Goal: Information Seeking & Learning: Find specific fact

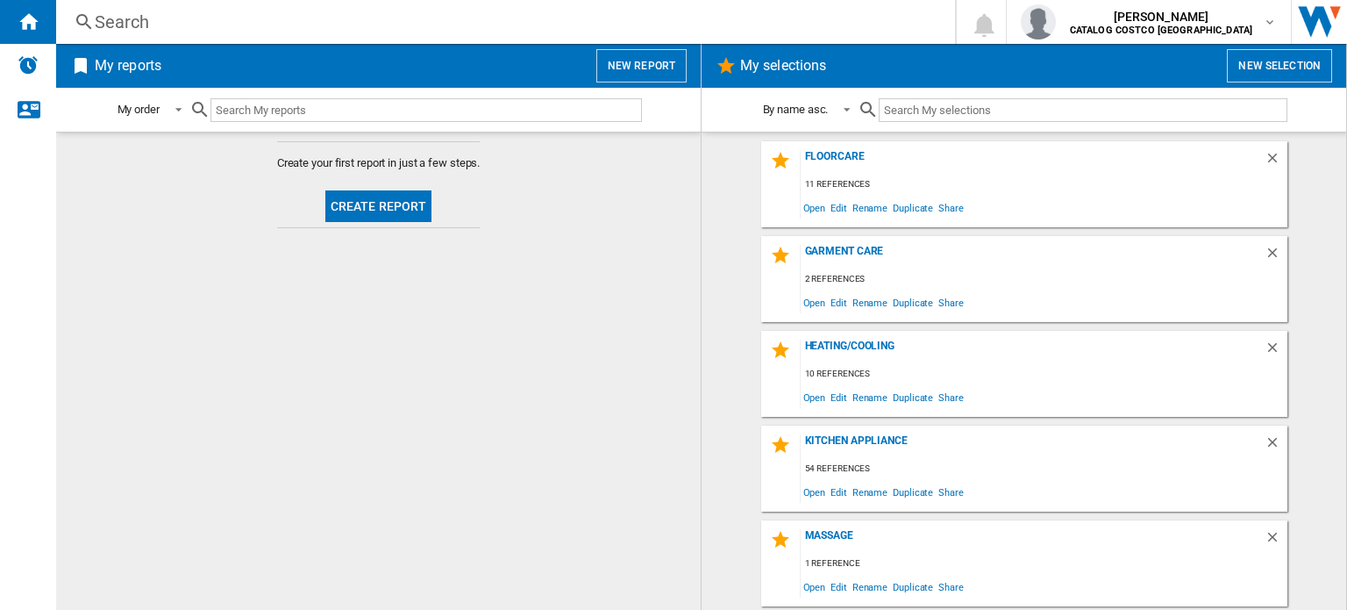
click at [187, 25] on div "Search" at bounding box center [502, 22] width 815 height 25
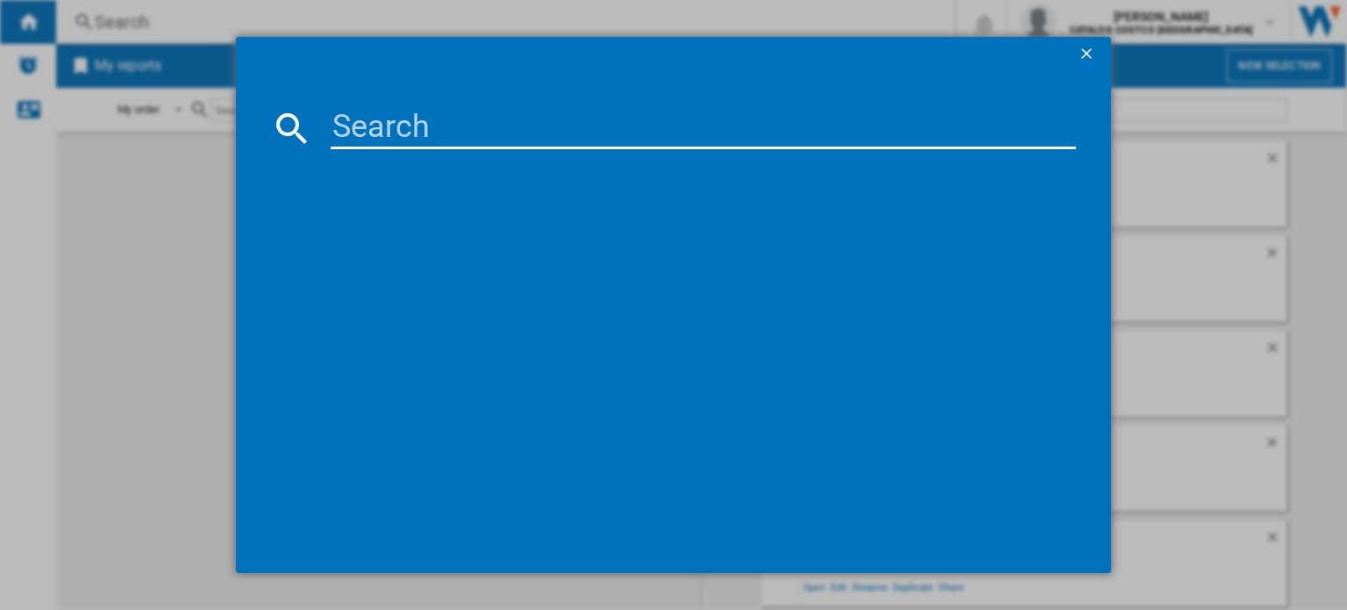
click at [358, 125] on input at bounding box center [704, 128] width 746 height 42
paste input "MS23K3513AK/EU"
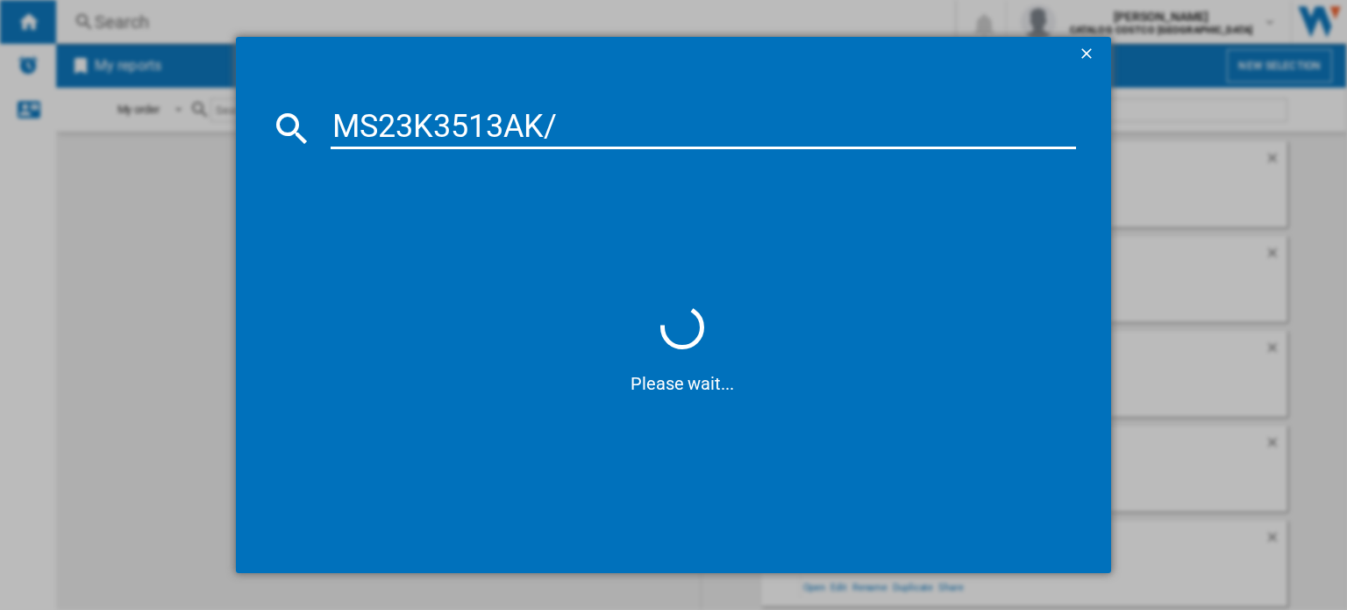
type input "MS23K3513AK"
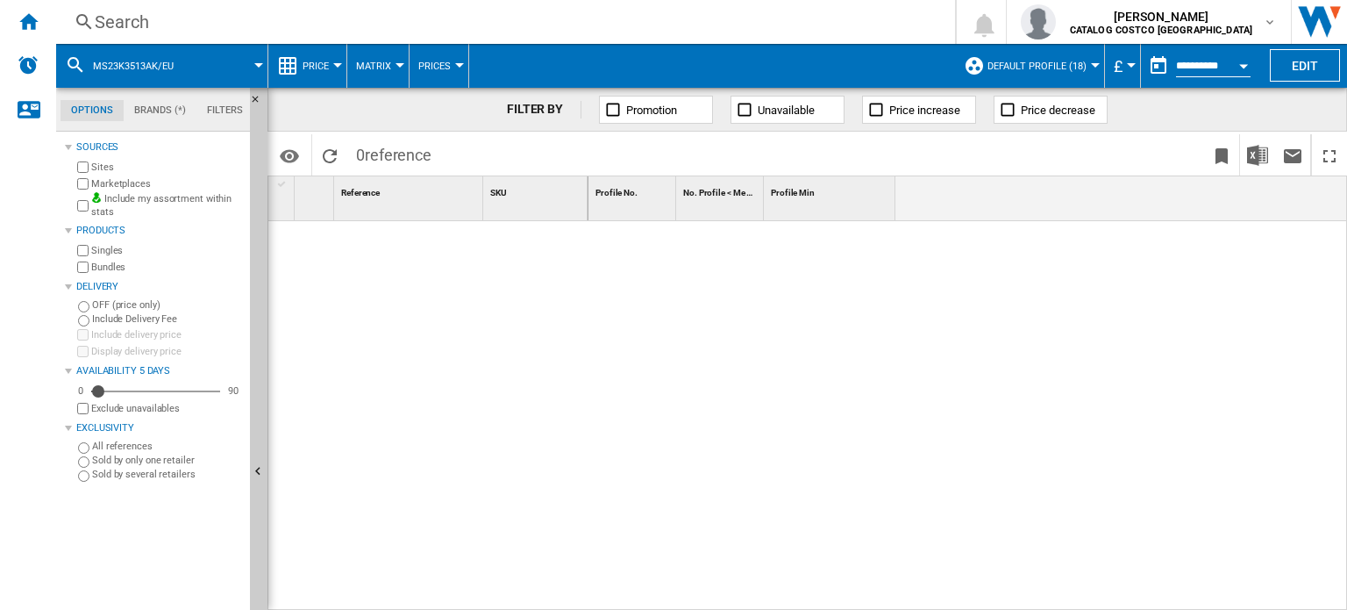
click at [127, 19] on div "Search" at bounding box center [502, 22] width 815 height 25
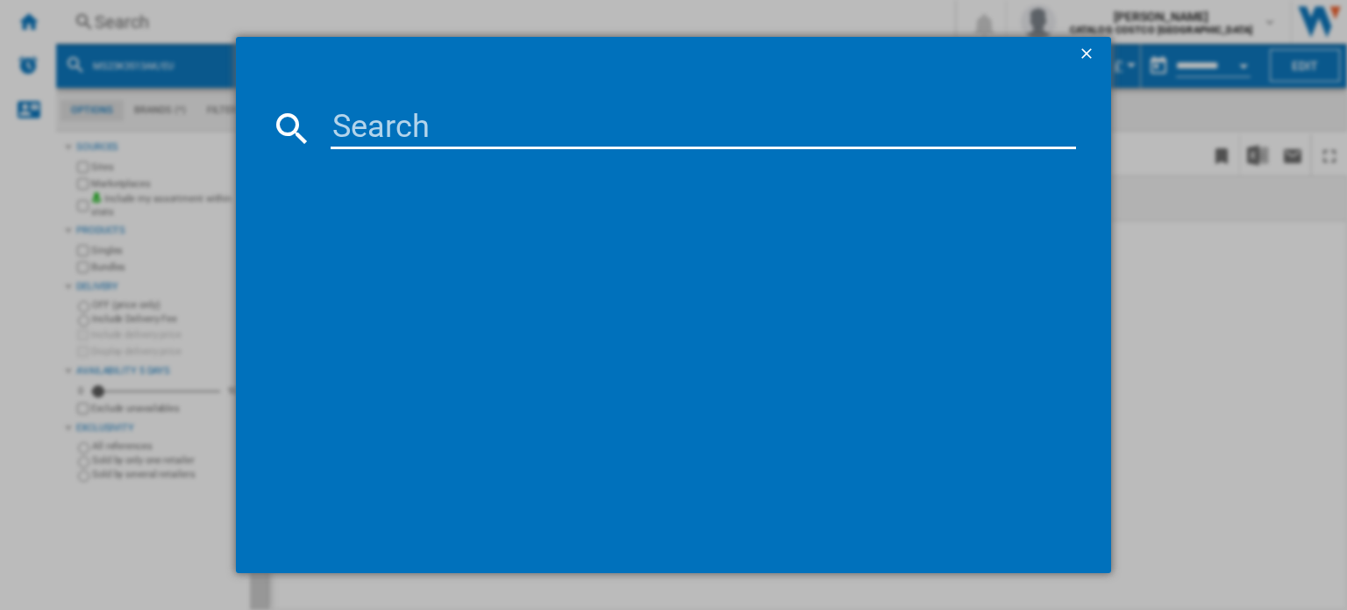
click at [565, 146] on input at bounding box center [704, 128] width 746 height 42
paste input "MS23K3513AK/EU"
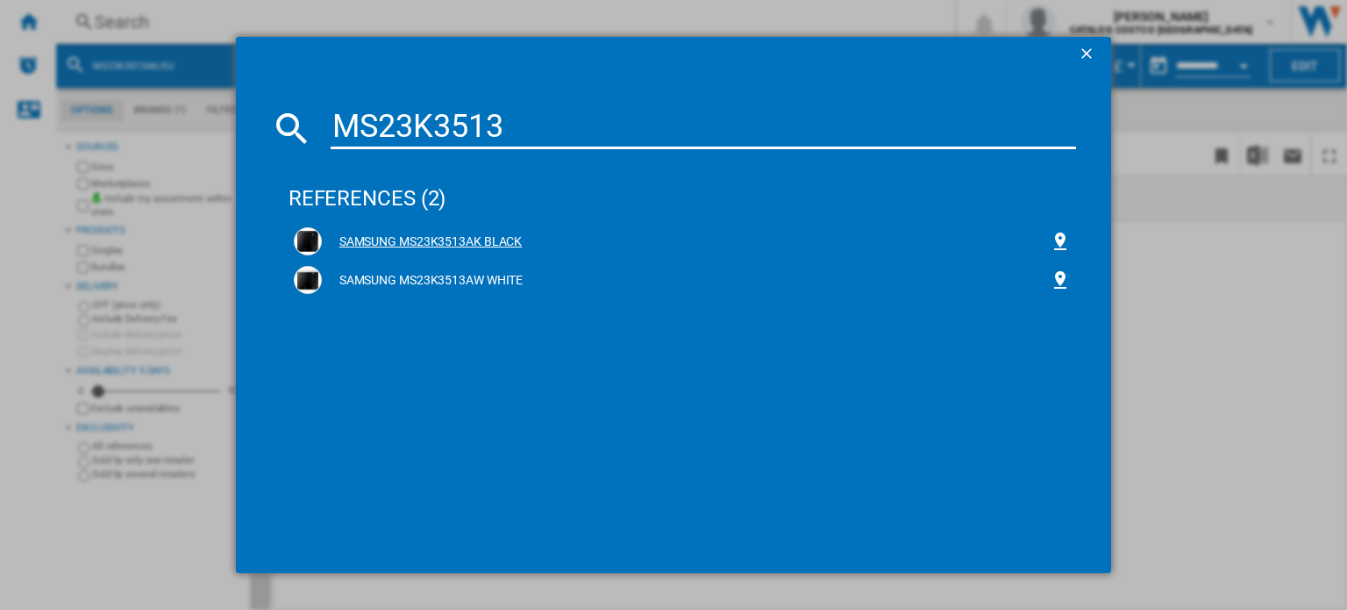
type input "MS23K3513"
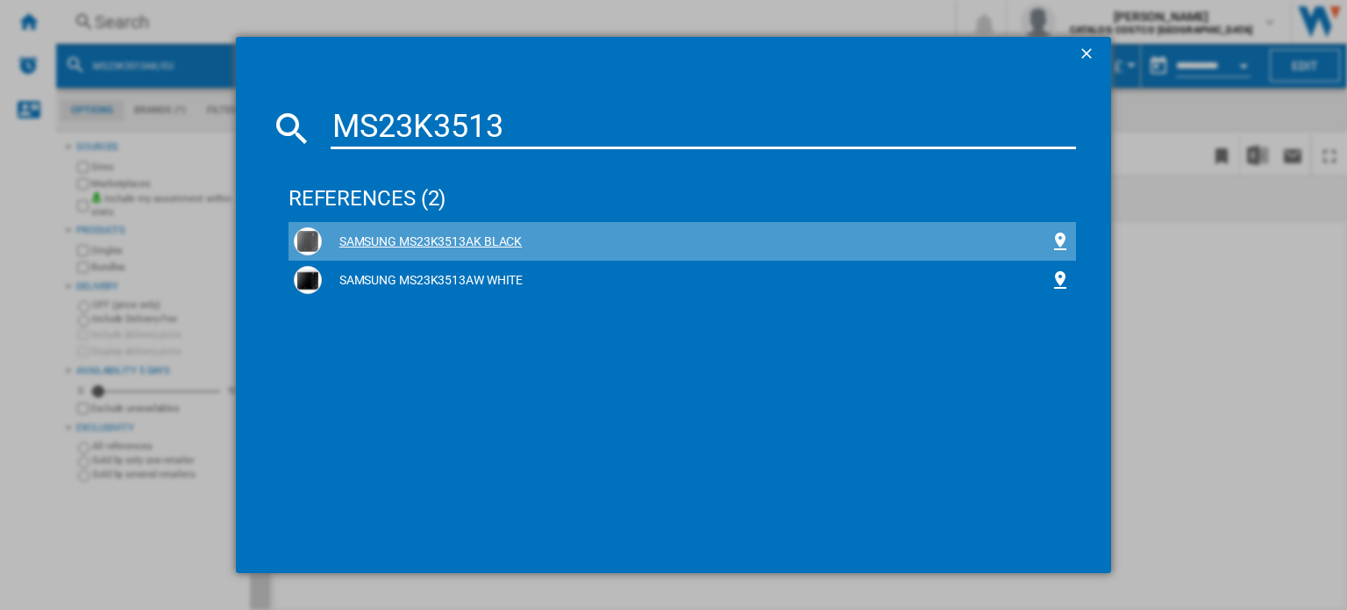
click at [478, 245] on div "SAMSUNG MS23K3513AK BLACK" at bounding box center [686, 242] width 728 height 18
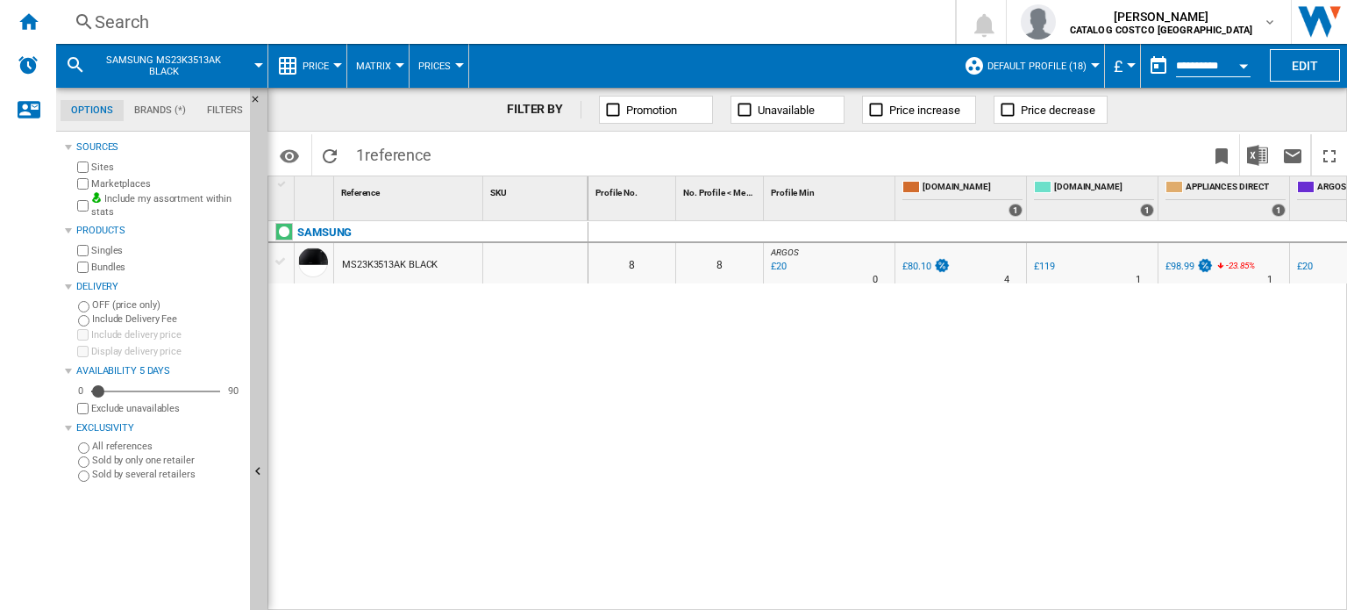
click at [783, 261] on div "£20" at bounding box center [777, 267] width 18 height 18
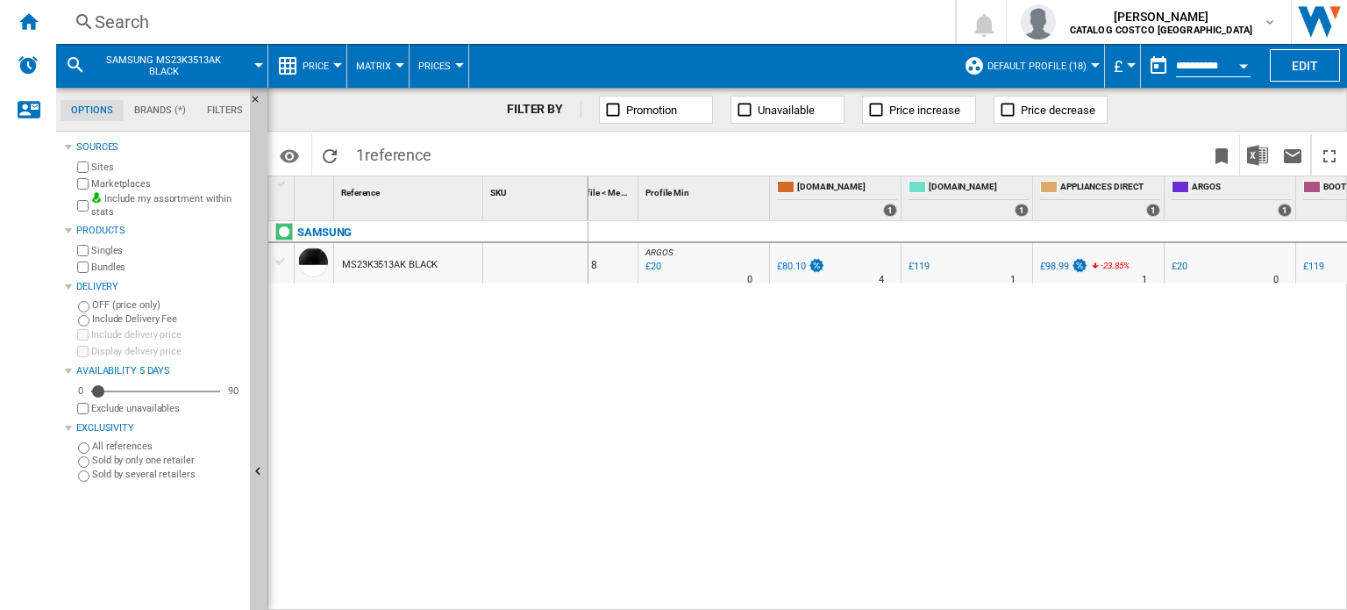
scroll to position [0, 129]
click at [1177, 266] on div "£20" at bounding box center [1176, 266] width 16 height 11
click at [911, 268] on div "£119" at bounding box center [915, 266] width 21 height 11
